Goal: Task Accomplishment & Management: Manage account settings

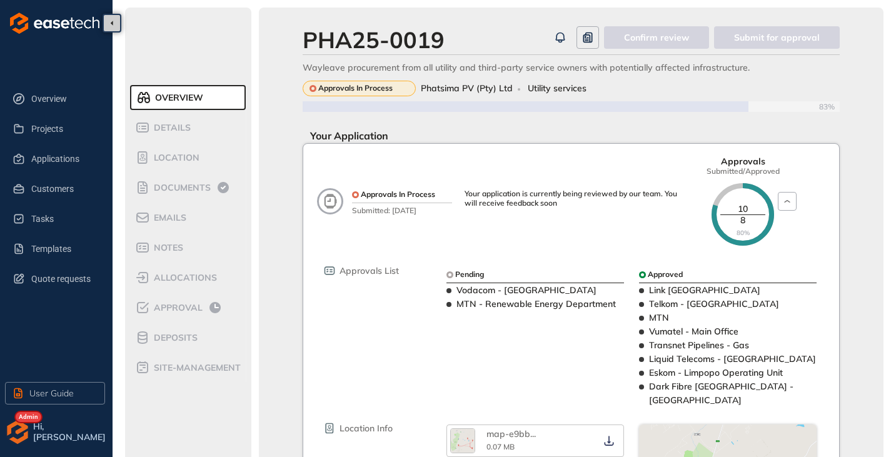
click at [53, 136] on span "Projects" at bounding box center [63, 128] width 64 height 25
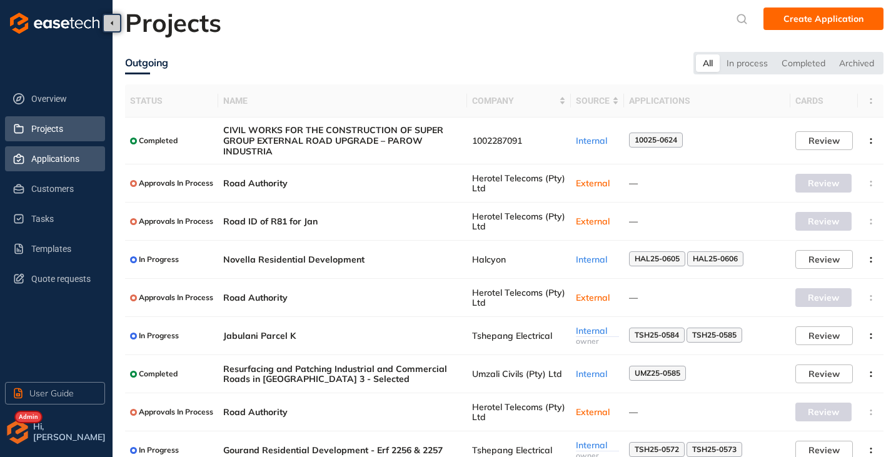
click at [51, 160] on span "Applications" at bounding box center [63, 158] width 64 height 25
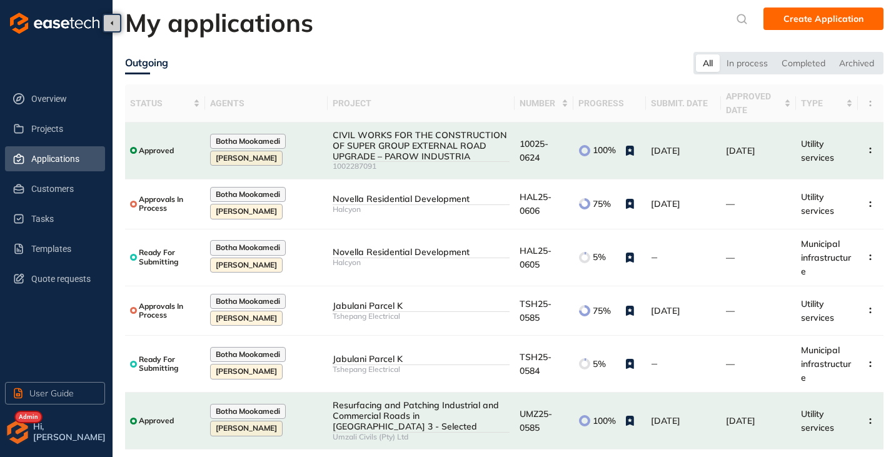
click at [13, 441] on img "button" at bounding box center [17, 432] width 25 height 25
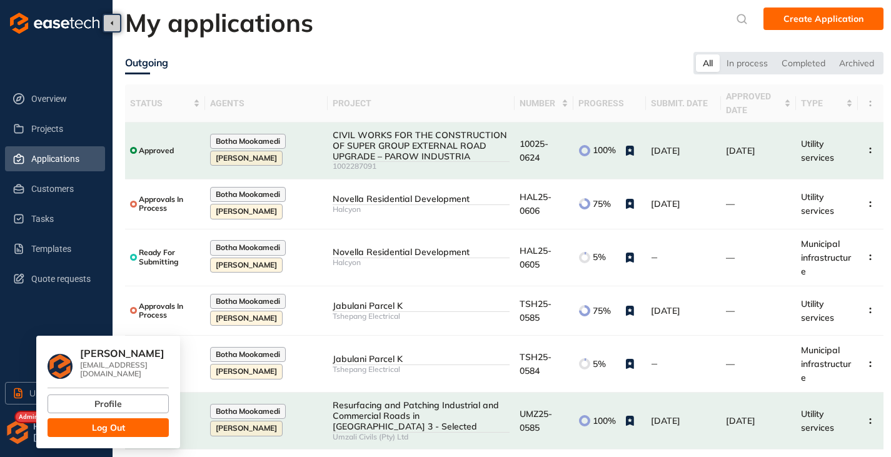
click at [78, 425] on button "Log Out" at bounding box center [108, 427] width 121 height 19
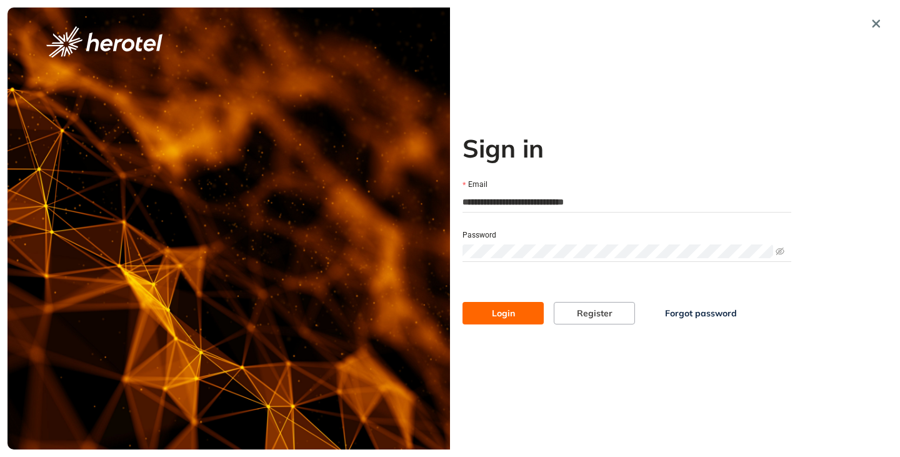
click at [463, 302] on button "Login" at bounding box center [503, 313] width 81 height 23
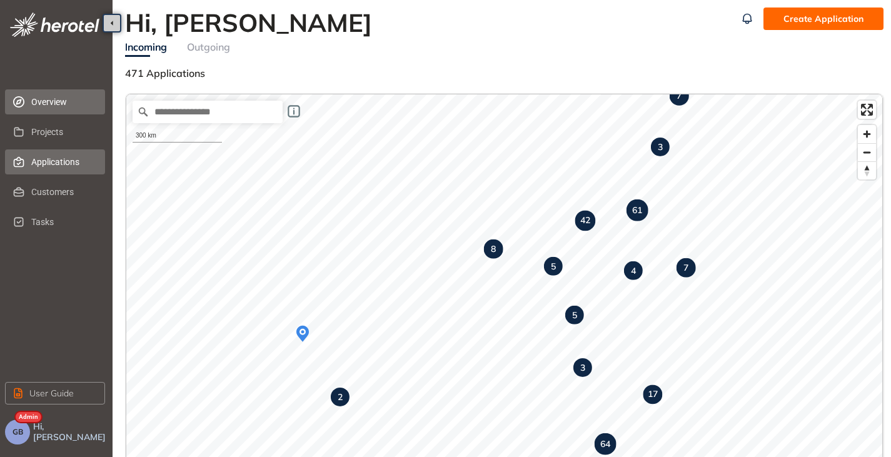
click at [76, 164] on span "Applications" at bounding box center [63, 161] width 64 height 25
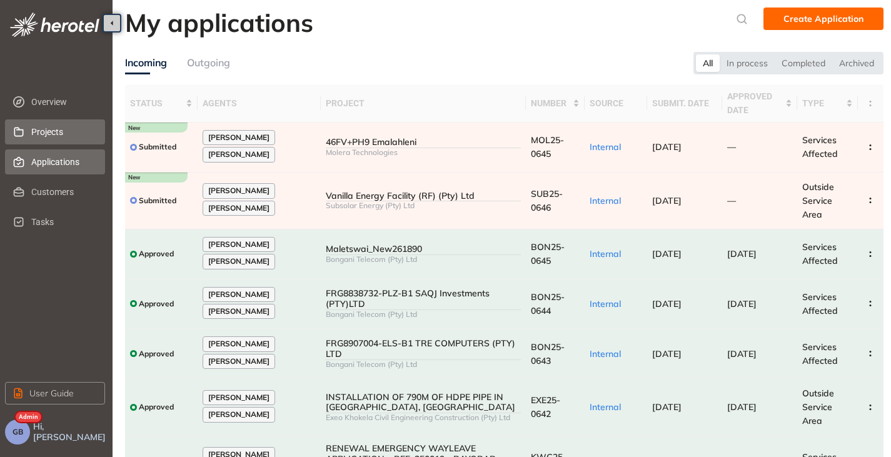
click at [64, 129] on span "Projects" at bounding box center [63, 131] width 64 height 25
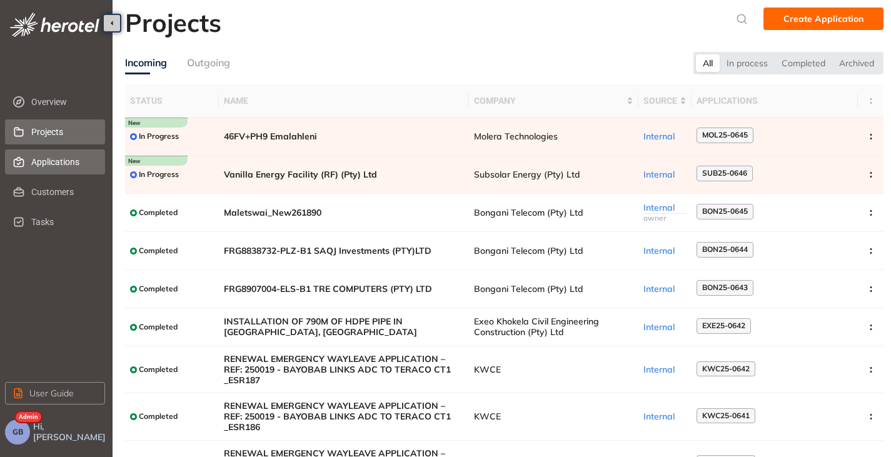
click at [38, 164] on span "Applications" at bounding box center [63, 161] width 64 height 25
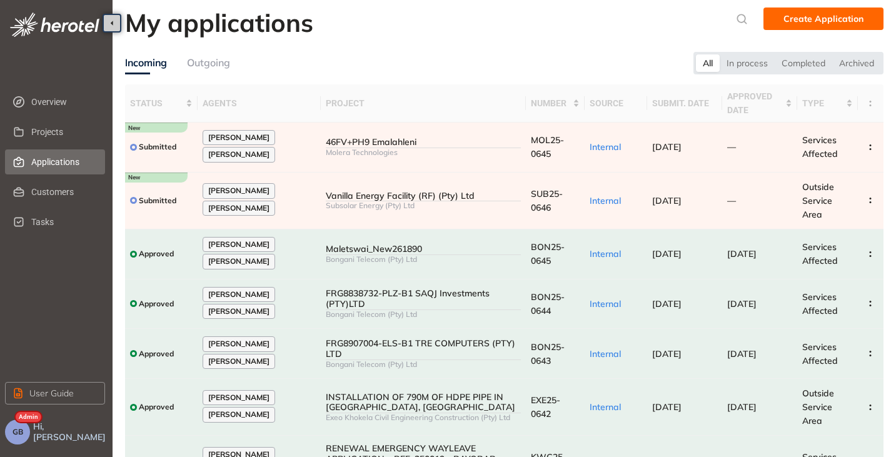
click at [37, 430] on span "Hi, Gareth Brown" at bounding box center [70, 431] width 74 height 21
click at [28, 435] on button "GB" at bounding box center [17, 432] width 25 height 25
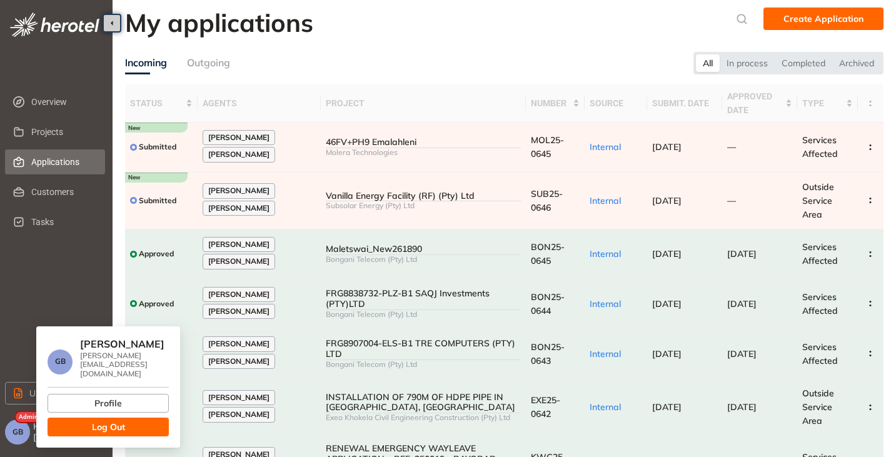
click at [71, 430] on div "GB Gareth Brown gareth@groundworksolutions.co.za Profile Log Out" at bounding box center [108, 386] width 144 height 121
click at [86, 423] on button "Log Out" at bounding box center [108, 427] width 121 height 19
